Goal: Use online tool/utility: Utilize a website feature to perform a specific function

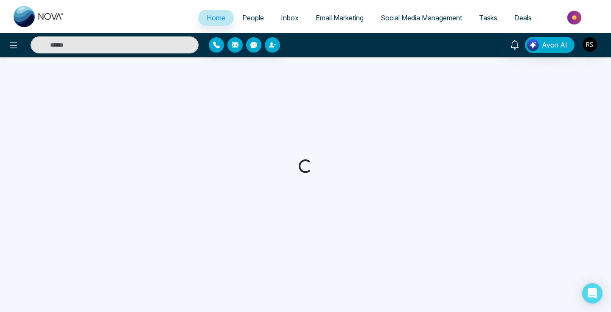
select select "*"
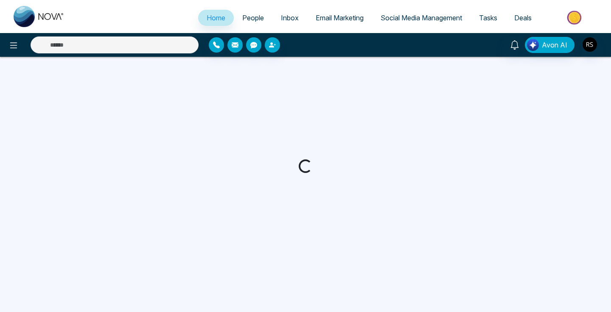
select select "*"
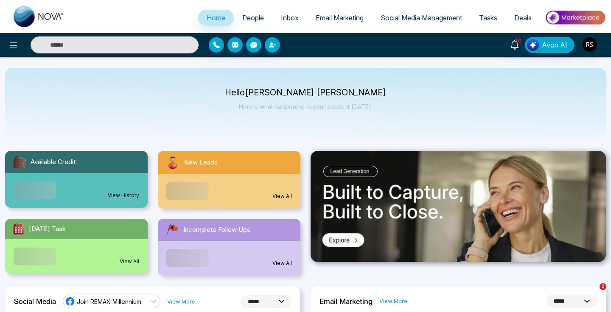
click at [574, 17] on img at bounding box center [576, 17] width 62 height 19
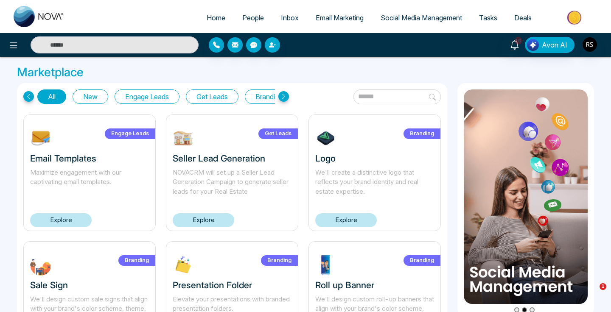
click at [225, 98] on button "Get Leads" at bounding box center [212, 97] width 53 height 14
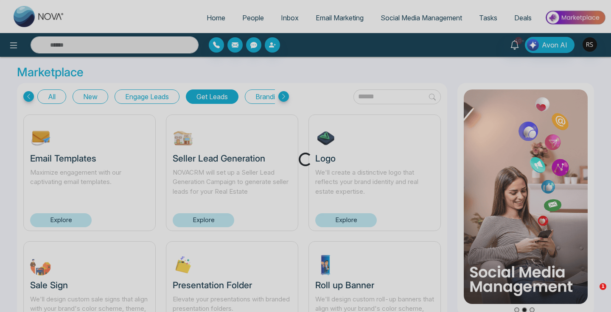
click at [170, 98] on div "Loading..." at bounding box center [305, 156] width 611 height 312
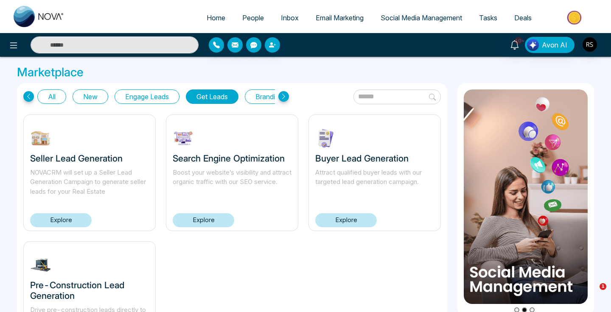
click at [424, 24] on link "Social Media Management" at bounding box center [421, 18] width 98 height 16
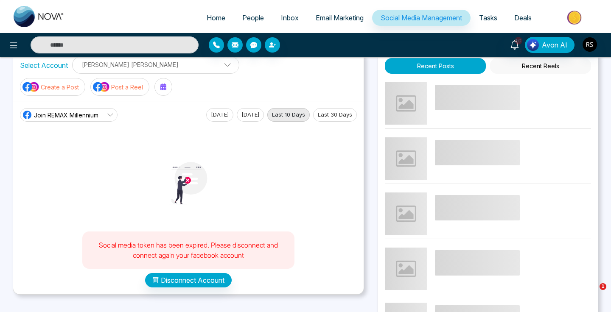
scroll to position [18, 0]
click at [354, 17] on span "Email Marketing" at bounding box center [340, 18] width 48 height 8
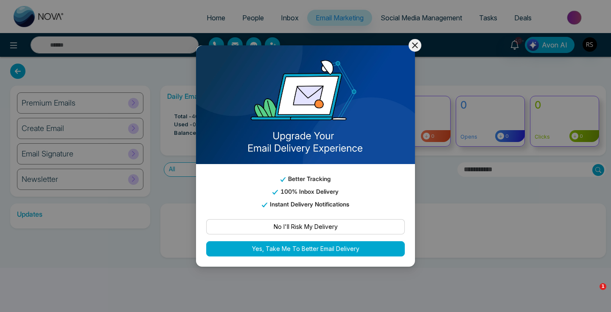
click at [416, 46] on icon at bounding box center [415, 45] width 10 height 10
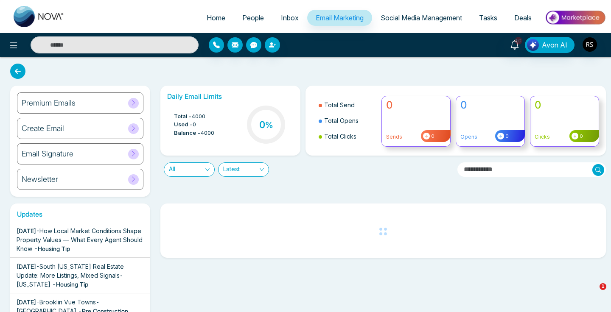
click at [252, 22] on span "People" at bounding box center [253, 18] width 22 height 8
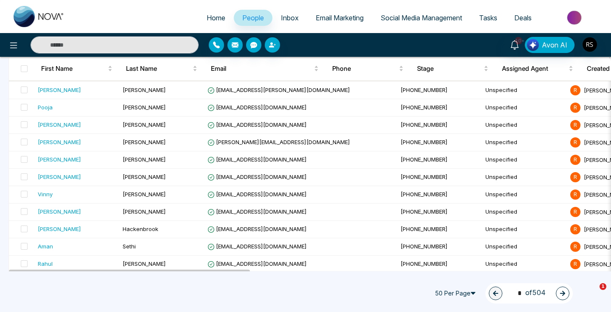
scroll to position [635, 0]
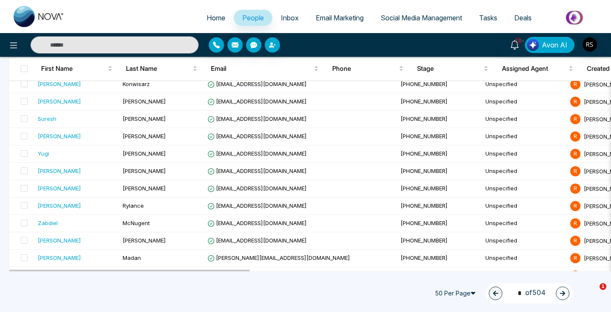
click at [554, 49] on span "Avon AI" at bounding box center [554, 45] width 25 height 10
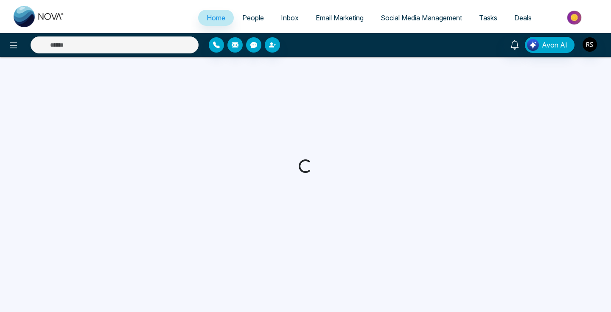
select select "*"
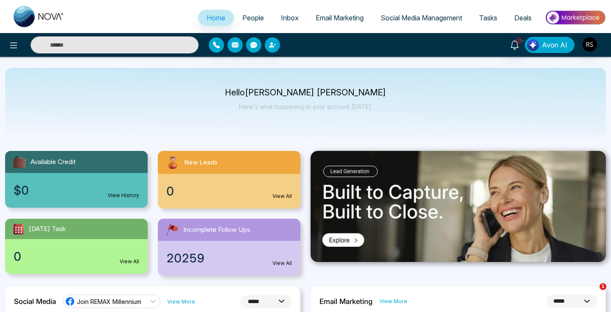
click at [555, 40] on span "Avon AI" at bounding box center [554, 45] width 25 height 10
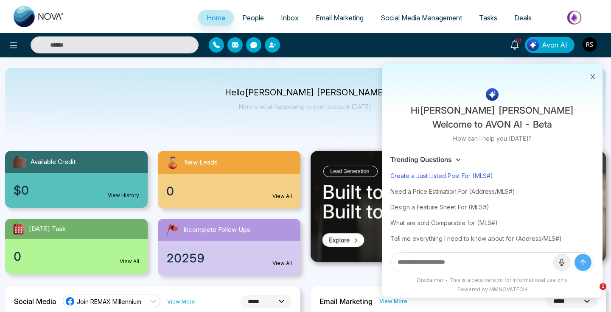
click at [477, 172] on div "Create a Just Listed Post For (MLS#)" at bounding box center [492, 176] width 204 height 16
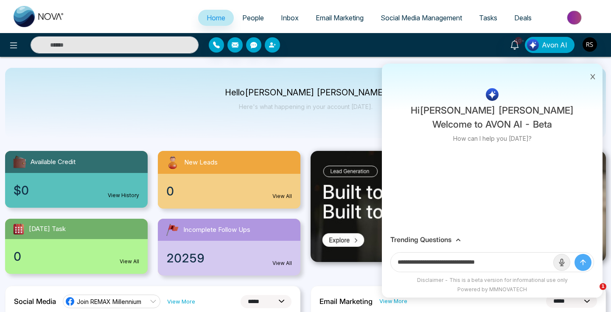
click at [509, 268] on input "**********" at bounding box center [472, 262] width 163 height 19
paste input "*********"
type input "**********"
click at [584, 260] on icon "submit" at bounding box center [583, 262] width 5 height 5
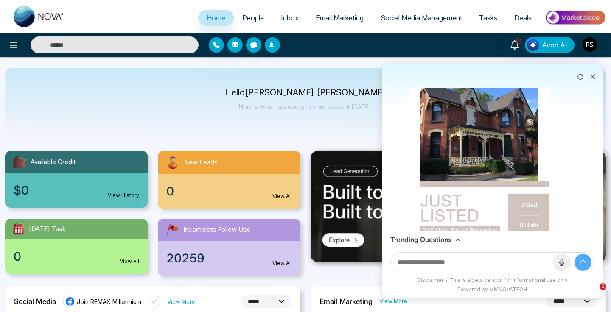
scroll to position [118, 0]
